Goal: Register for event/course: Sign up to attend an event or enroll in a course

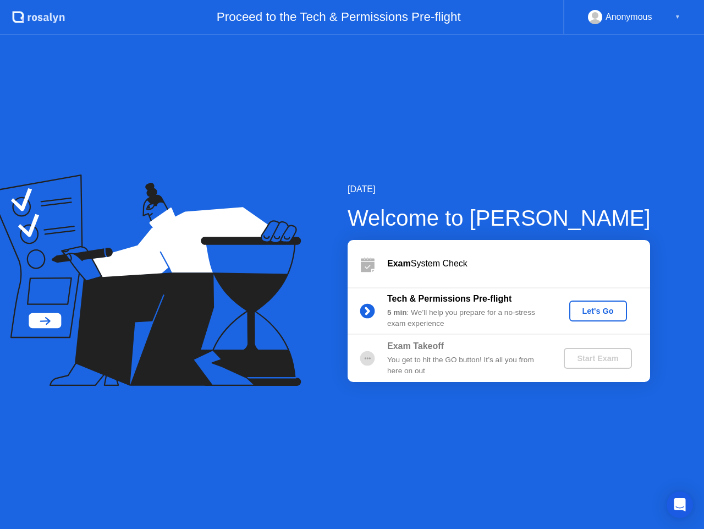
click at [586, 307] on div "Let's Go" at bounding box center [598, 310] width 49 height 9
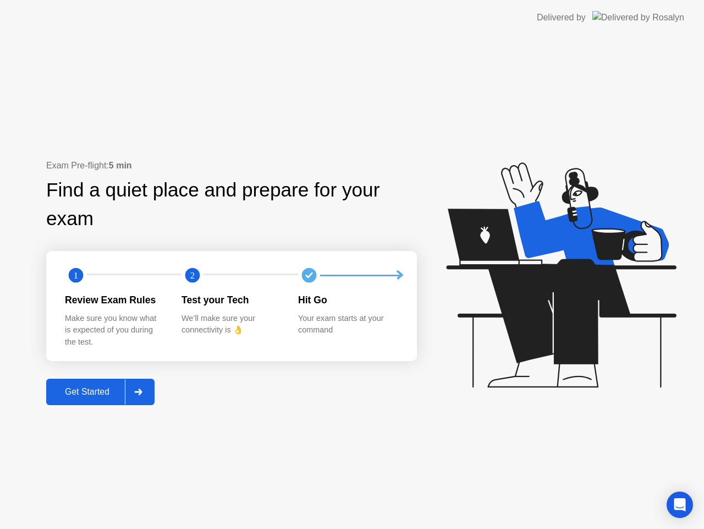
click at [91, 394] on div "Get Started" at bounding box center [87, 392] width 75 height 10
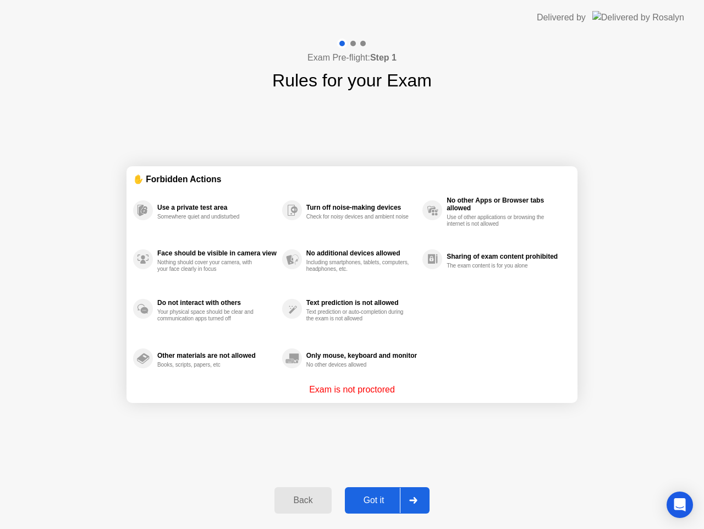
click at [372, 509] on button "Got it" at bounding box center [387, 500] width 85 height 26
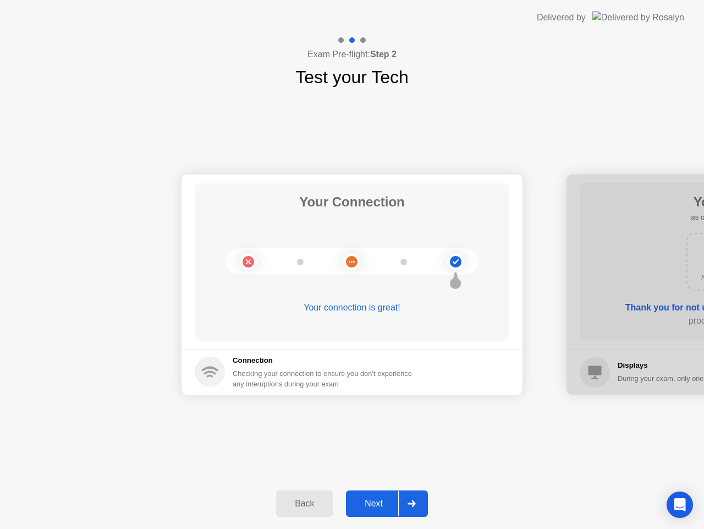
click at [377, 501] on div "Next" at bounding box center [373, 503] width 49 height 10
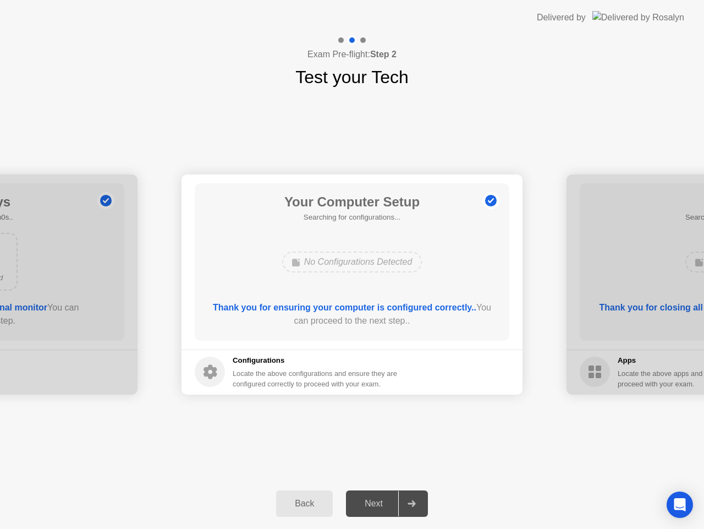
click at [410, 510] on div at bounding box center [411, 503] width 26 height 25
click at [378, 505] on div "Next" at bounding box center [373, 503] width 49 height 10
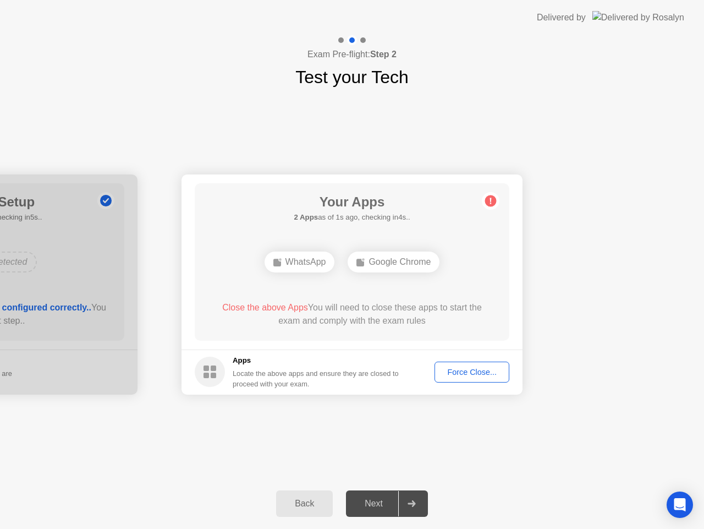
click at [491, 379] on button "Force Close..." at bounding box center [472, 371] width 75 height 21
click at [469, 371] on div "Force Close..." at bounding box center [472, 372] width 67 height 9
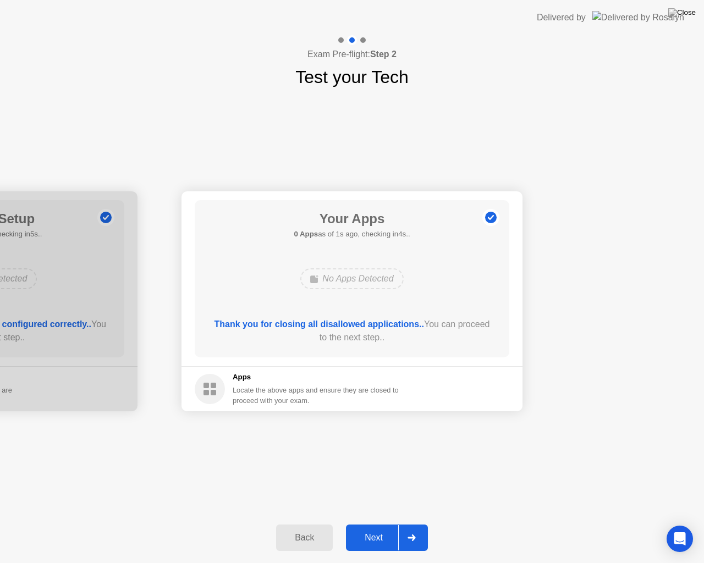
click at [372, 528] on div "Next" at bounding box center [373, 538] width 49 height 10
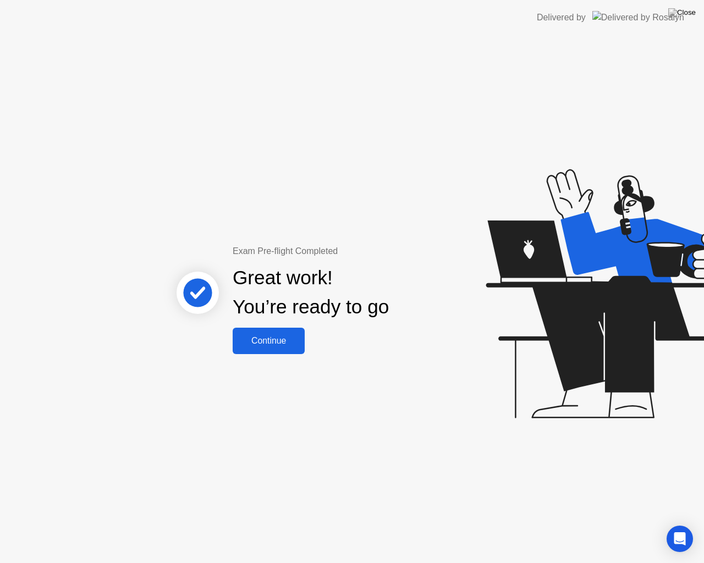
click at [283, 340] on div "Continue" at bounding box center [268, 341] width 65 height 10
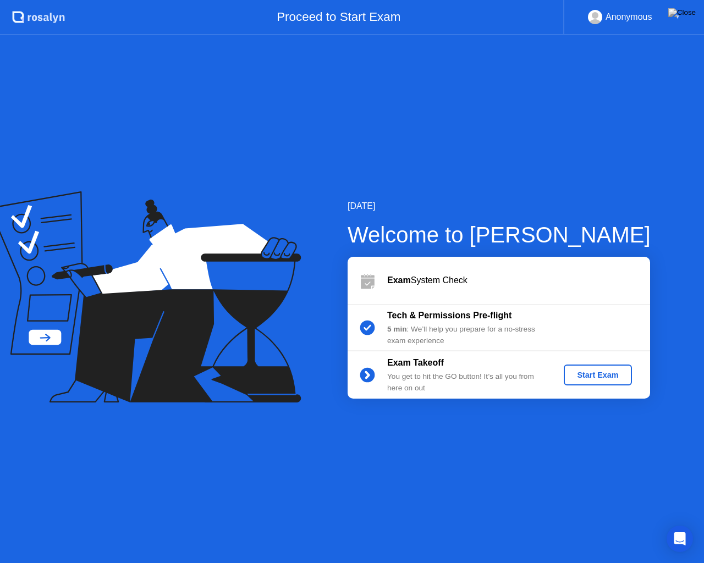
click at [592, 375] on div "Start Exam" at bounding box center [597, 375] width 59 height 9
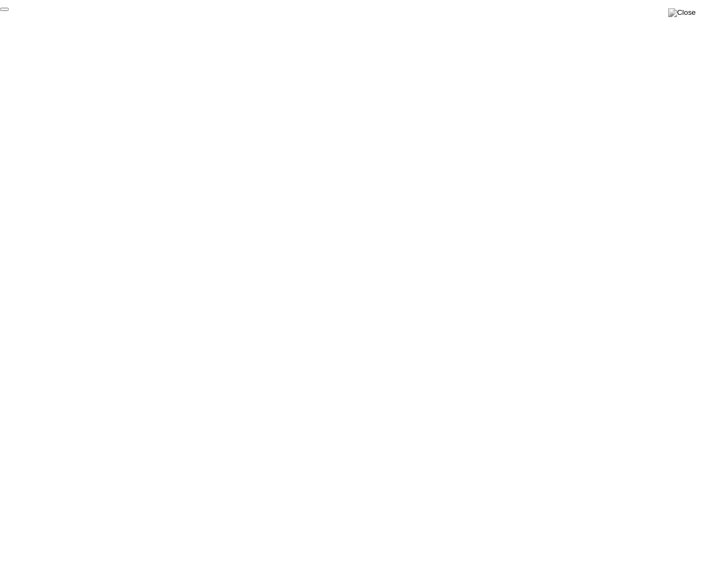
click div "End Proctoring Session"
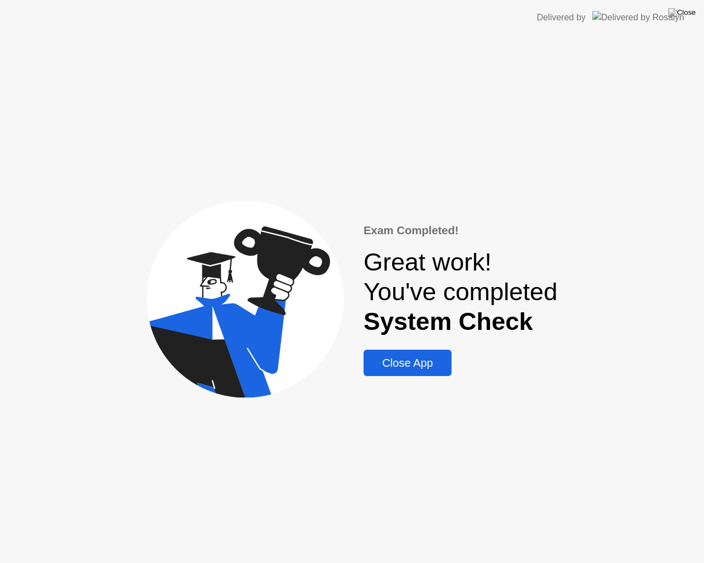
click at [435, 363] on div "Close App" at bounding box center [407, 363] width 81 height 13
